Goal: Browse casually: Explore the website without a specific task or goal

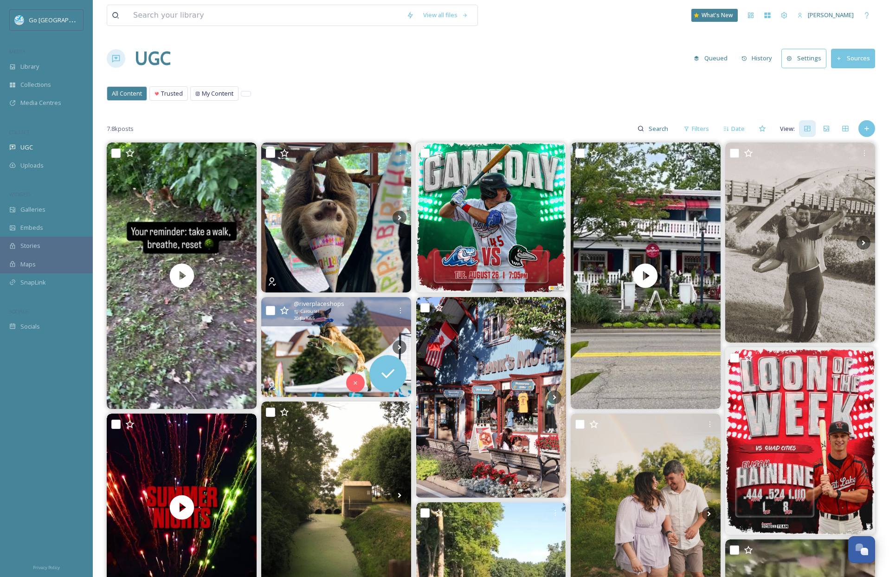
click at [351, 330] on img at bounding box center [336, 347] width 150 height 100
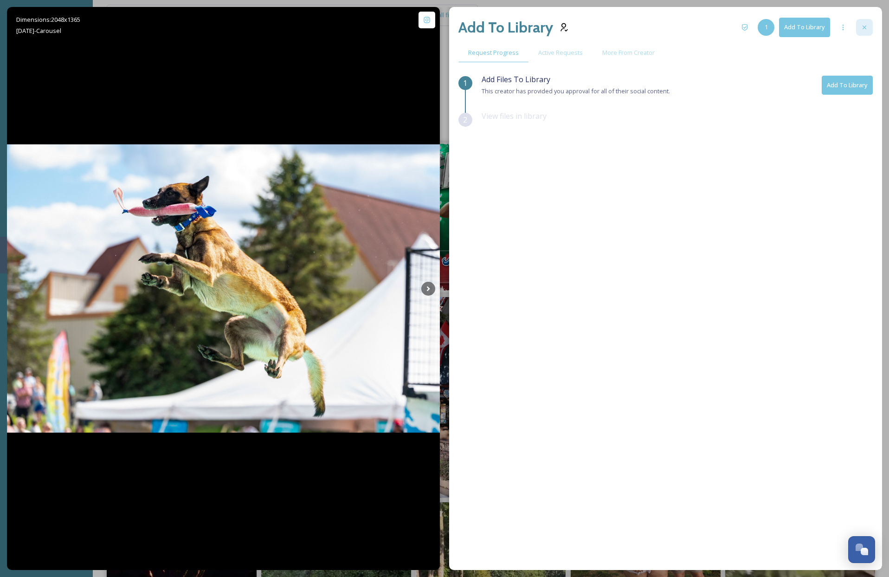
click at [865, 29] on icon at bounding box center [864, 27] width 7 height 7
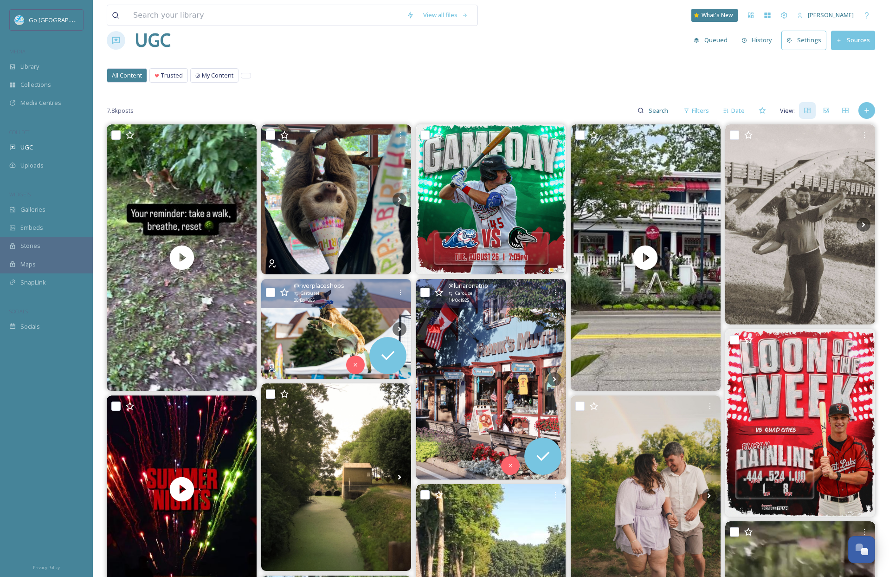
scroll to position [33, 0]
